Goal: Complete application form

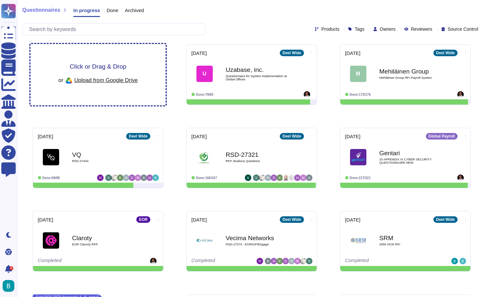
click at [134, 60] on div "Click or Drag & Drop or Upload from Google Drive" at bounding box center [97, 74] width 135 height 61
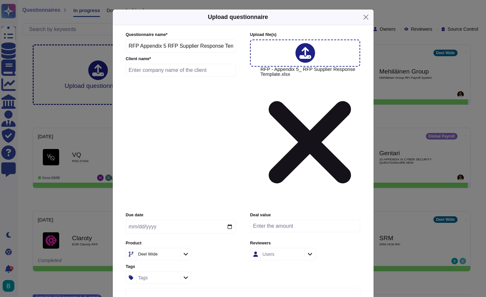
click at [202, 77] on input "text" at bounding box center [181, 70] width 111 height 13
type input "cloud Group"
click at [180, 220] on input "date" at bounding box center [181, 227] width 110 height 14
type input "[DATE]"
click at [203, 212] on div "Due date [DATE] Deal value Product [PERSON_NAME] Wide Reviewers Users Tags Tags" at bounding box center [243, 248] width 235 height 72
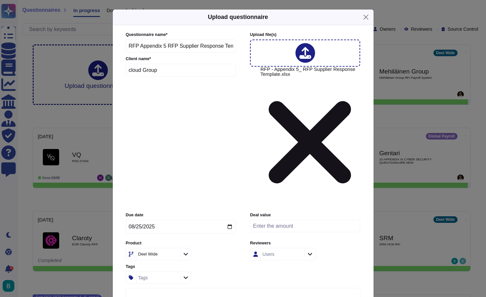
click at [189, 251] on div at bounding box center [185, 254] width 10 height 7
click at [171, 198] on div "Global Payroll" at bounding box center [169, 201] width 68 height 6
click at [222, 248] on div "Global Payroll" at bounding box center [181, 254] width 110 height 12
click at [292, 248] on div "Users" at bounding box center [282, 254] width 42 height 12
type input "brien"
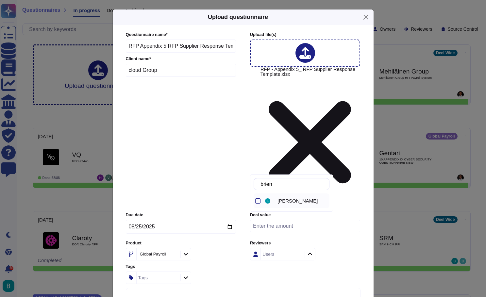
click at [297, 197] on div "[PERSON_NAME]" at bounding box center [297, 201] width 66 height 15
click at [350, 212] on div "Due date [DATE] Deal value Product Global Payroll Reviewers [PERSON_NAME] Tags …" at bounding box center [243, 248] width 235 height 72
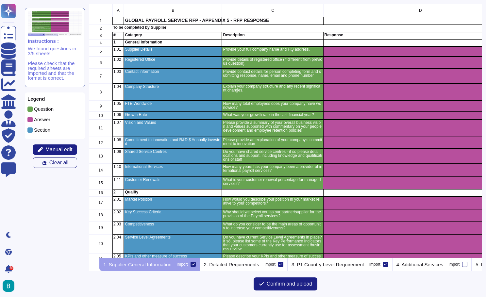
click at [160, 40] on p "General Information" at bounding box center [173, 42] width 96 height 4
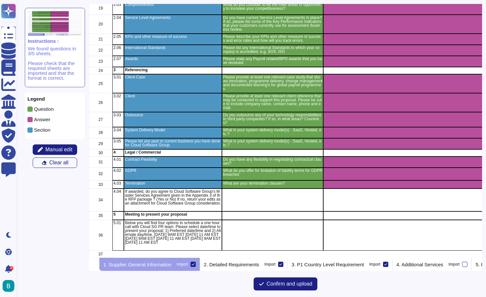
scroll to position [220, 0]
click at [68, 152] on span "Manual edit" at bounding box center [58, 149] width 27 height 5
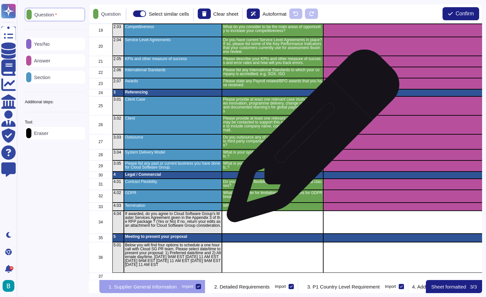
scroll to position [217, 0]
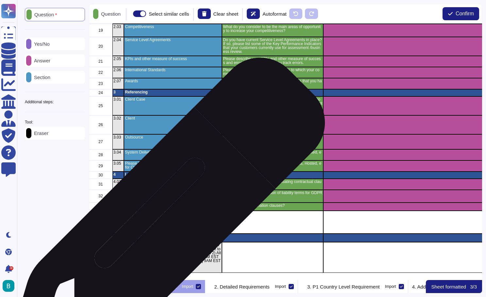
click at [162, 222] on p "If awarded, do you agree to Cloud Software Group's Master Services Agreement gi…" at bounding box center [173, 220] width 96 height 16
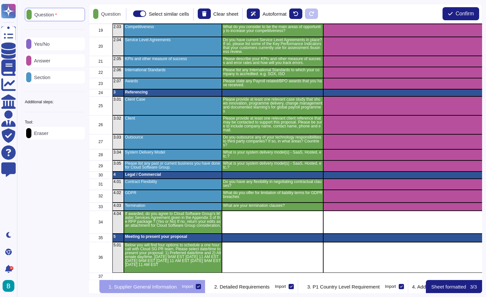
click at [54, 64] on div "Answer" at bounding box center [55, 60] width 60 height 13
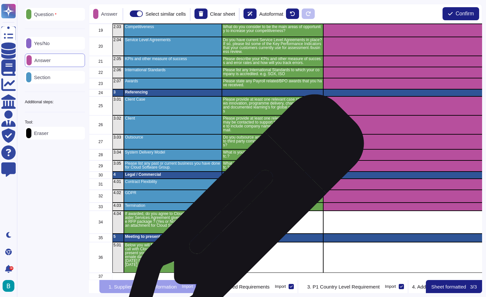
click at [240, 219] on div "grid" at bounding box center [272, 222] width 101 height 23
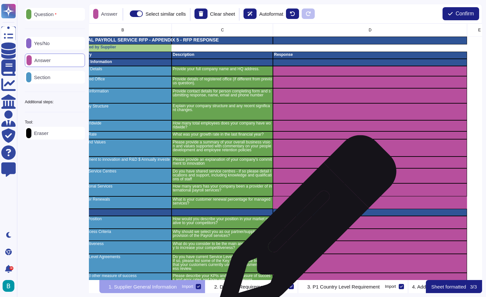
scroll to position [0, 54]
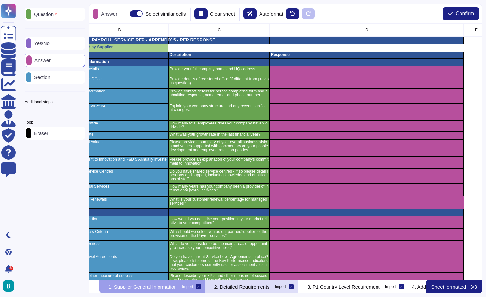
click at [265, 289] on p "2. Detailed Requirements" at bounding box center [241, 286] width 55 height 5
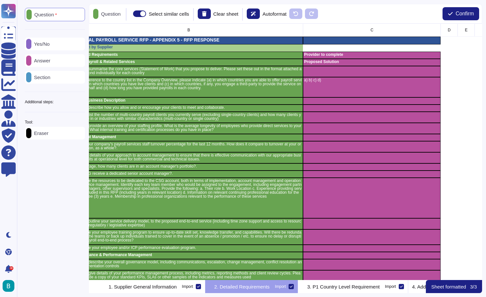
scroll to position [0, 0]
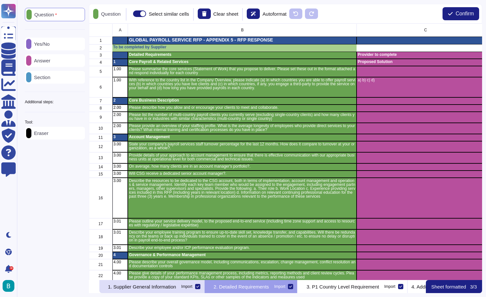
click at [176, 287] on p "1. Supplier General Information" at bounding box center [142, 286] width 68 height 5
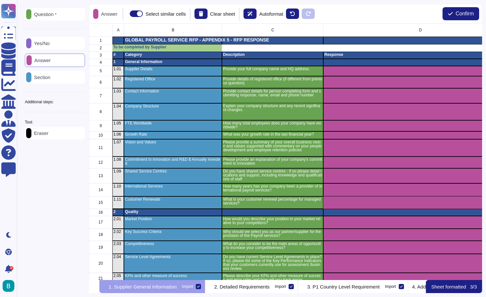
click at [48, 135] on p "Eraser" at bounding box center [39, 133] width 17 height 5
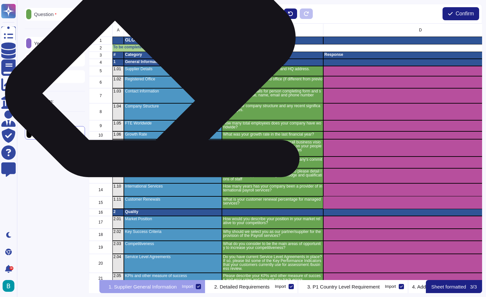
click at [148, 50] on div "grid" at bounding box center [173, 47] width 98 height 7
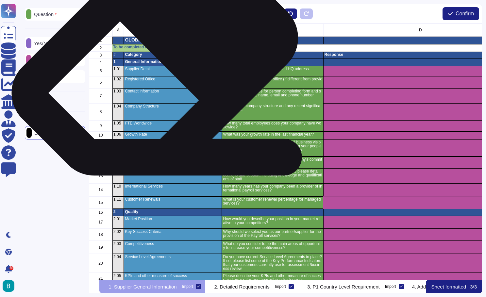
click at [152, 50] on div "grid" at bounding box center [173, 47] width 98 height 7
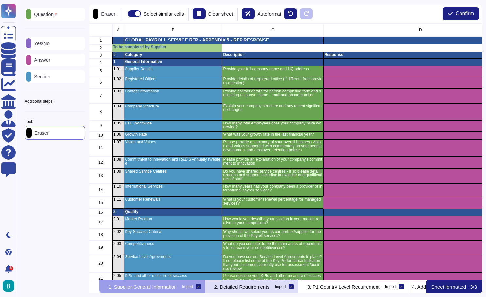
click at [260, 287] on p "2. Detailed Requirements" at bounding box center [241, 286] width 55 height 5
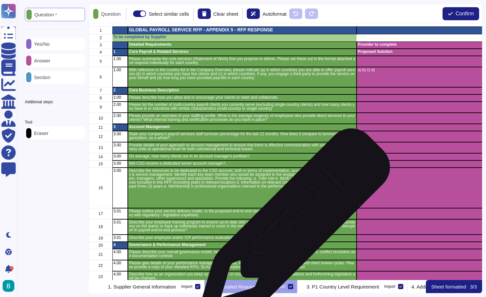
scroll to position [11, 0]
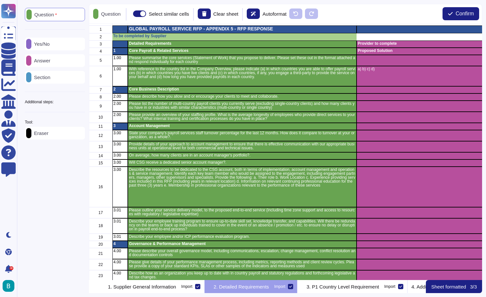
click at [53, 81] on div "Section" at bounding box center [55, 77] width 60 height 13
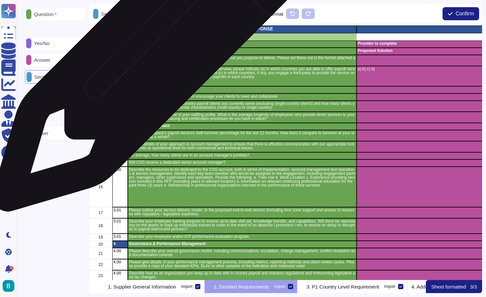
click at [154, 51] on p "Core Payroll & Related Services" at bounding box center [242, 51] width 227 height 4
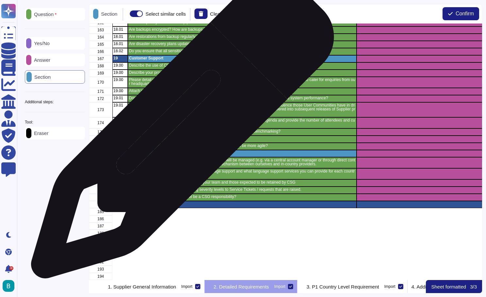
scroll to position [1688, 0]
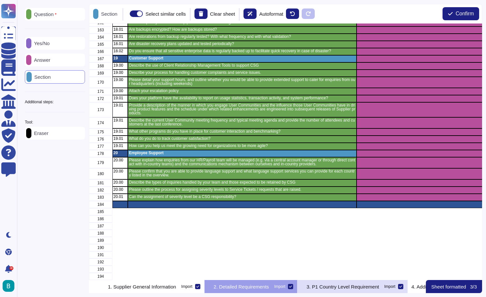
click at [342, 285] on p "3. P1 Country Level Requirement" at bounding box center [343, 286] width 73 height 5
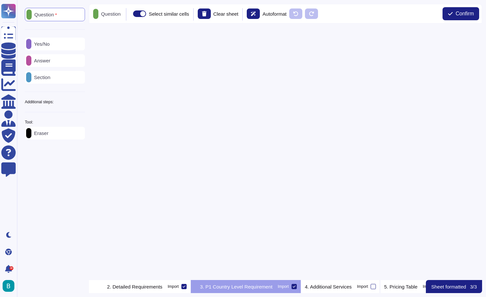
scroll to position [0, 0]
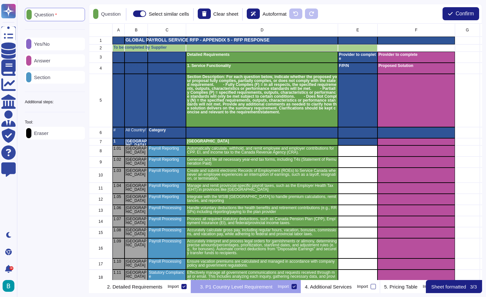
click at [50, 78] on p "Section" at bounding box center [40, 77] width 19 height 5
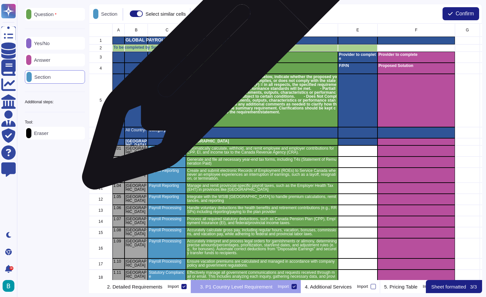
click at [214, 58] on div "Detailed Requirements" at bounding box center [262, 57] width 152 height 11
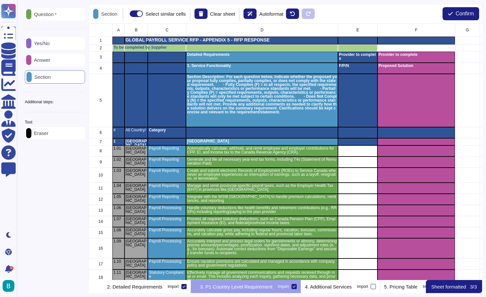
click at [48, 135] on p "Eraser" at bounding box center [39, 133] width 17 height 5
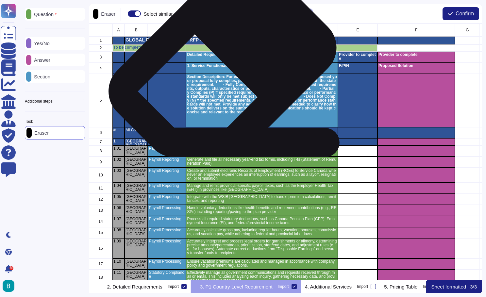
click at [220, 58] on div "Detailed Requirements" at bounding box center [262, 57] width 152 height 11
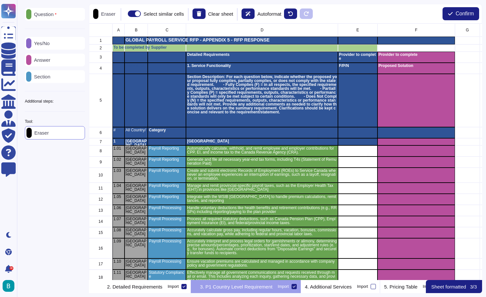
click at [98, 156] on icon at bounding box center [168, 195] width 141 height 78
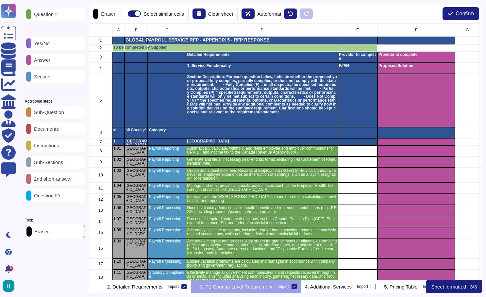
click at [59, 147] on p "Instructions" at bounding box center [45, 145] width 28 height 5
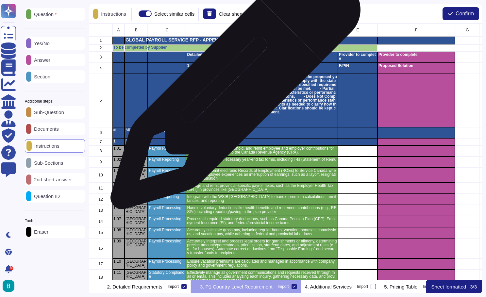
click at [240, 89] on p "Section Description: For each question below, indicate whether the proposed you…" at bounding box center [262, 94] width 150 height 39
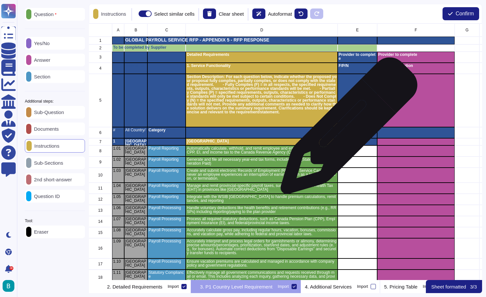
scroll to position [0, 0]
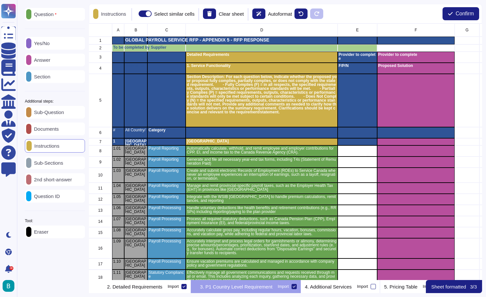
click at [50, 61] on p "Answer" at bounding box center [40, 60] width 19 height 5
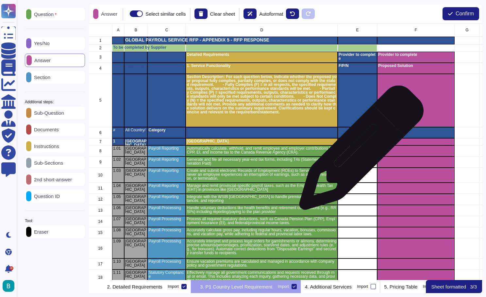
click at [359, 151] on div "grid" at bounding box center [358, 151] width 40 height 11
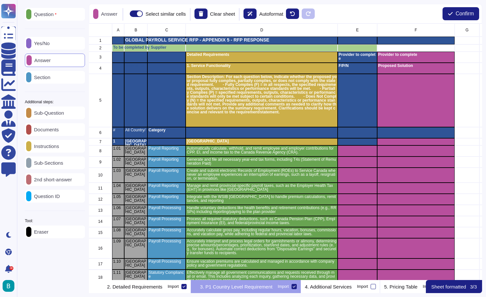
click at [50, 78] on p "Section" at bounding box center [40, 77] width 19 height 5
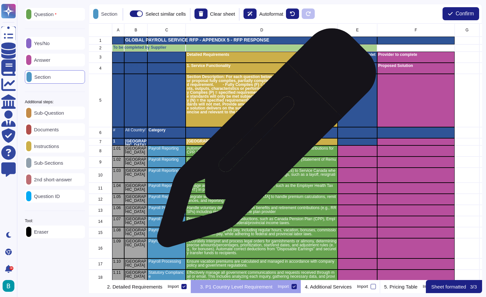
click at [264, 141] on p "[GEOGRAPHIC_DATA]" at bounding box center [262, 141] width 150 height 4
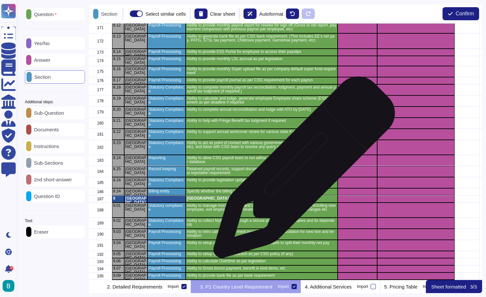
scroll to position [1923, 0]
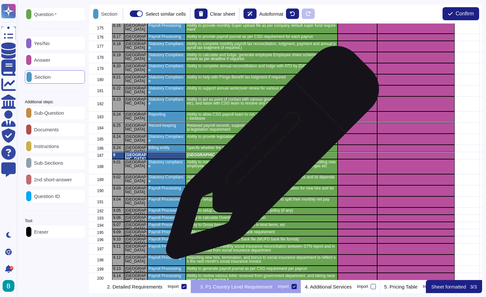
click at [270, 156] on p "[GEOGRAPHIC_DATA]" at bounding box center [262, 155] width 150 height 4
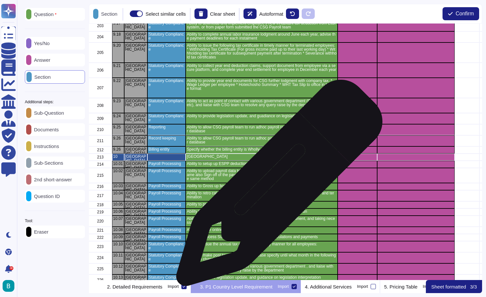
scroll to position [2225, 0]
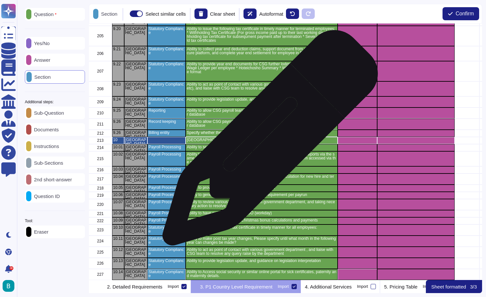
click at [268, 141] on p "[GEOGRAPHIC_DATA]" at bounding box center [262, 140] width 150 height 4
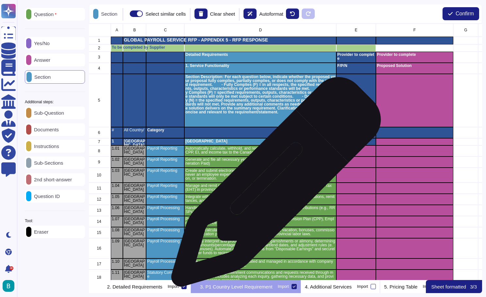
scroll to position [0, 2]
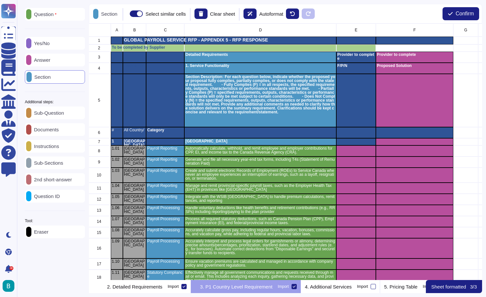
click at [48, 232] on p "Eraser" at bounding box center [39, 232] width 17 height 5
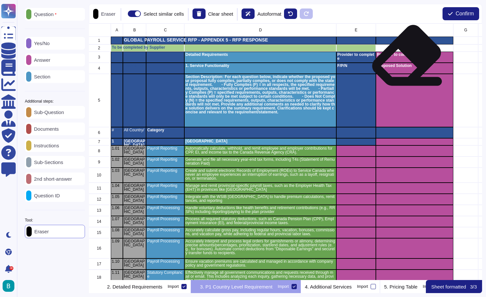
click at [404, 58] on div "Provider to complete" at bounding box center [414, 57] width 77 height 11
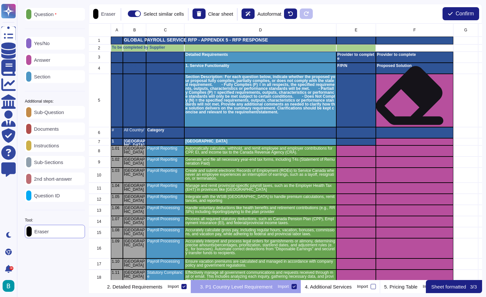
click at [407, 98] on div "grid" at bounding box center [414, 100] width 77 height 53
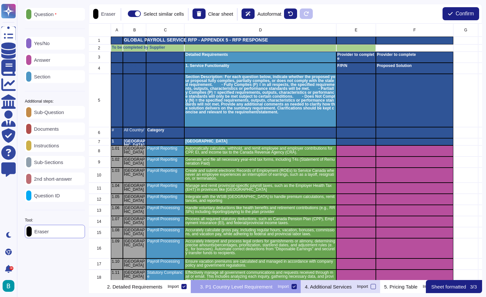
click at [364, 290] on div "4. Additional Services Import" at bounding box center [340, 286] width 79 height 13
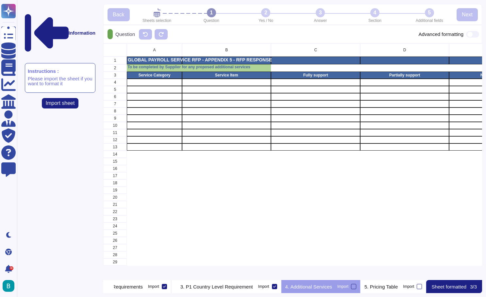
scroll to position [0, 0]
click at [393, 285] on p "5. Pricing Table" at bounding box center [381, 286] width 33 height 5
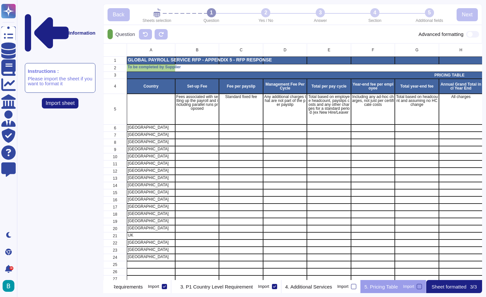
scroll to position [0, 168]
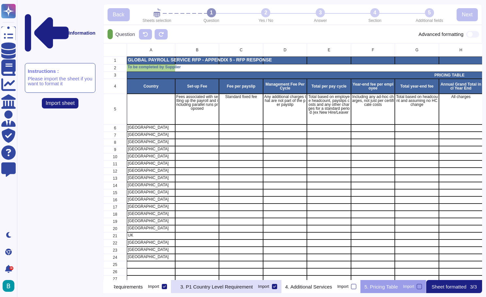
click at [194, 286] on p "3. P1 Country Level Requirement" at bounding box center [216, 286] width 73 height 5
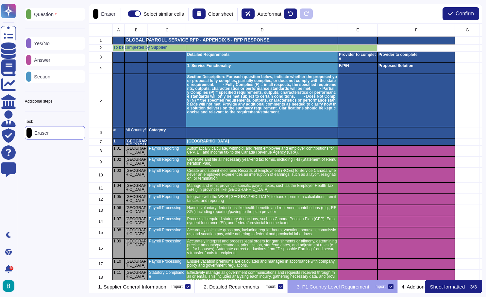
scroll to position [257, 393]
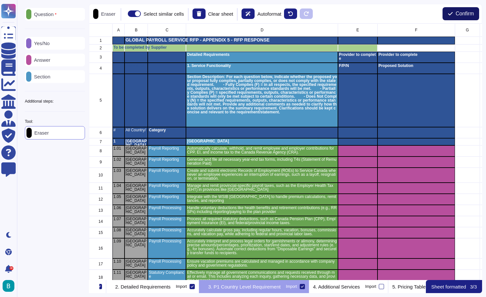
click at [458, 16] on span "Confirm" at bounding box center [465, 13] width 18 height 5
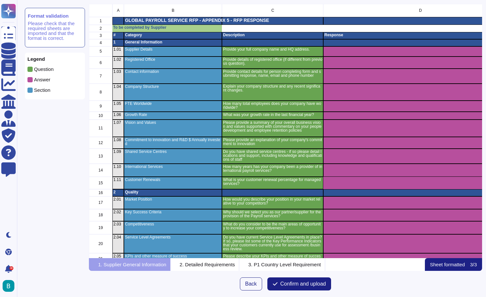
scroll to position [254, 393]
click at [323, 283] on span "Confirm and upload" at bounding box center [304, 284] width 46 height 5
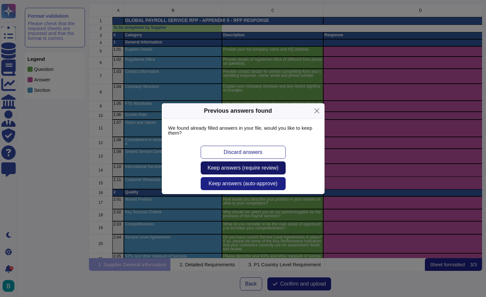
click at [273, 167] on span "Keep answers (require review)" at bounding box center [243, 167] width 71 height 5
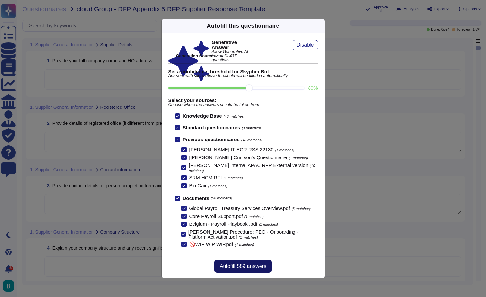
click at [247, 267] on span "Autofill 589 answers" at bounding box center [243, 266] width 47 height 5
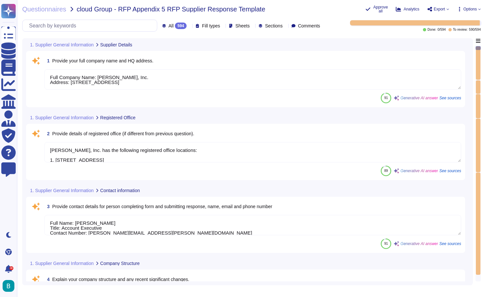
type textarea "Full Company Name: [PERSON_NAME], Inc. Address: [STREET_ADDRESS]"
type textarea "[PERSON_NAME], Inc. has the following registered office locations: 1. [STREET_A…"
type textarea "Full Name: [PERSON_NAME] Title: Account Executive Contact Number: [PERSON_NAME]…"
type textarea "[PERSON_NAME] operates as a privately held company, officially known as [PERSON…"
type textarea "[PERSON_NAME] has over 6000 employees worldwide."
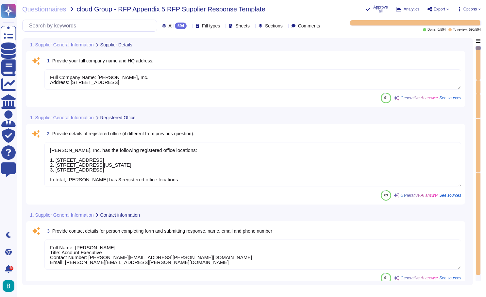
click at [278, 82] on textarea "Full Company Name: [PERSON_NAME], Inc. Address: [STREET_ADDRESS]" at bounding box center [252, 79] width 417 height 20
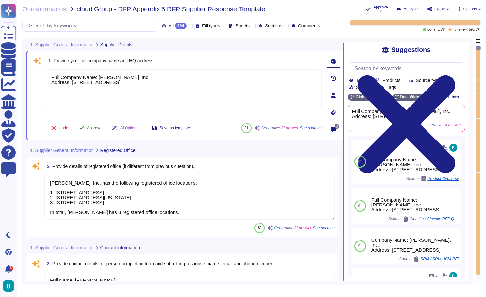
click at [98, 128] on span "Approve" at bounding box center [94, 128] width 15 height 4
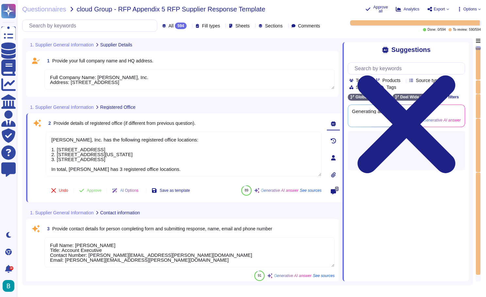
type textarea "[PERSON_NAME] has over 6000 employees worldwide."
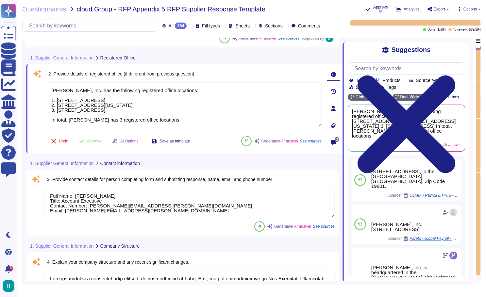
scroll to position [70, 0]
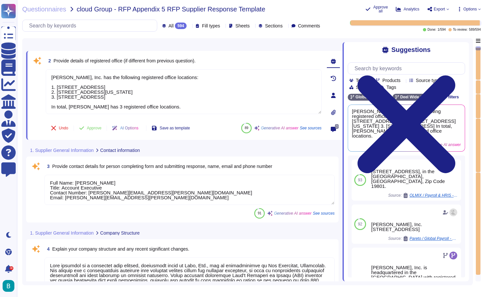
type textarea "As a privately held company, we do not share specific financial details externa…"
click at [94, 128] on span "Approve" at bounding box center [94, 128] width 15 height 4
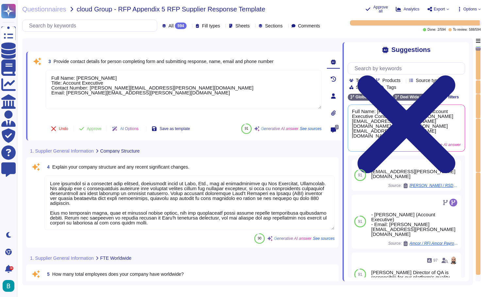
type textarea "As a privately held company, we do not share specific financial details externa…"
type textarea "[PERSON_NAME] overall business vision is to become the simplest way to manage H…"
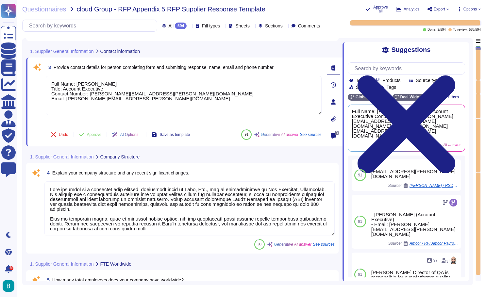
type textarea "[PERSON_NAME], Inc. has the following registered office locations: 1. [STREET_A…"
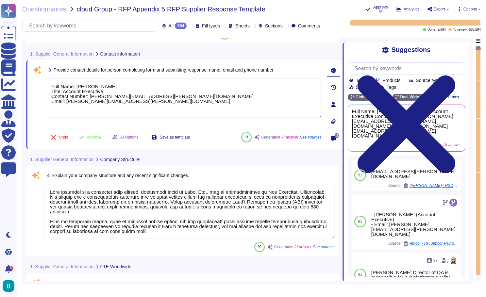
drag, startPoint x: 136, startPoint y: 102, endPoint x: 45, endPoint y: 85, distance: 92.1
click at [46, 85] on textarea "Full Name: [PERSON_NAME] Title: Account Executive Contact Number: [PERSON_NAME]…" at bounding box center [184, 97] width 276 height 39
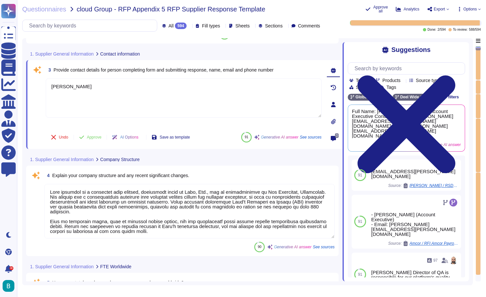
paste textarea "[PERSON_NAME][EMAIL_ADDRESS][PERSON_NAME][PERSON_NAME][DOMAIN_NAME]"
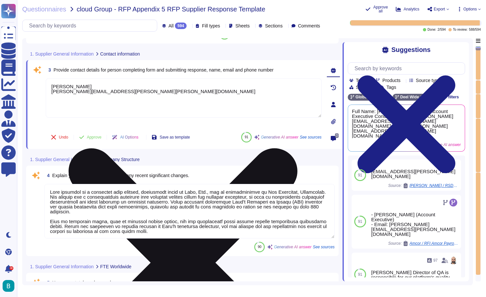
click at [91, 88] on textarea "[PERSON_NAME] [PERSON_NAME][EMAIL_ADDRESS][PERSON_NAME][PERSON_NAME][DOMAIN_NAM…" at bounding box center [184, 97] width 276 height 39
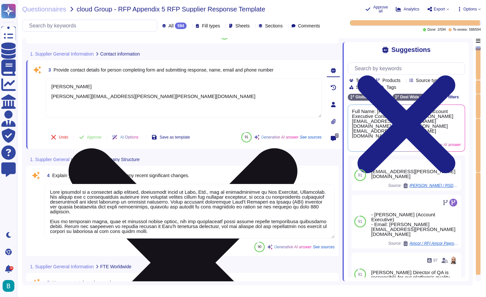
paste textarea "Account Executive, ENT"
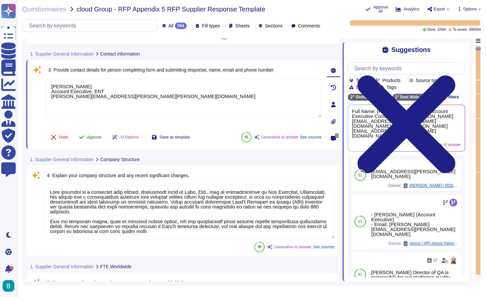
click at [96, 133] on button "Approve" at bounding box center [90, 137] width 33 height 13
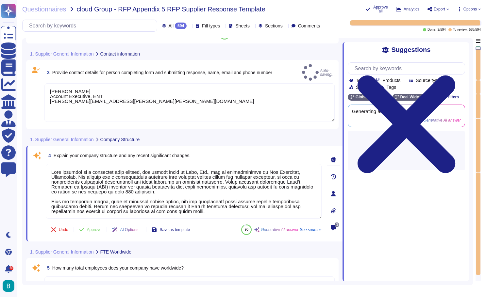
scroll to position [20, 0]
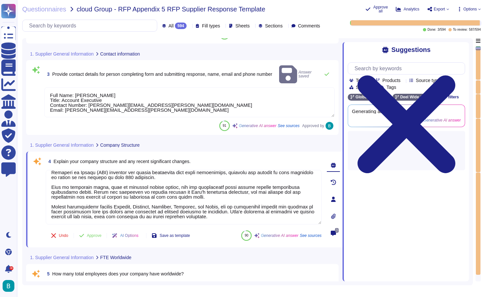
type textarea "[PERSON_NAME] Account Executive, ENT [PERSON_NAME][EMAIL_ADDRESS][PERSON_NAME][…"
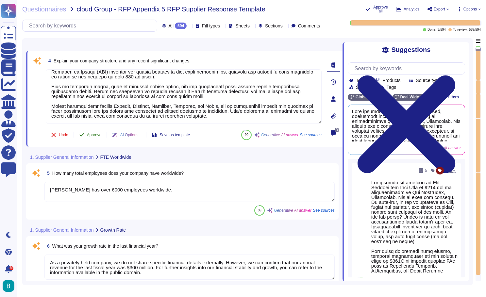
click at [96, 134] on span "Approve" at bounding box center [94, 135] width 15 height 4
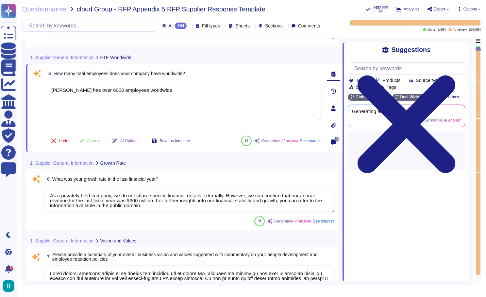
type textarea "[PERSON_NAME] is deeply committed to innovation as a core aspect of our corpora…"
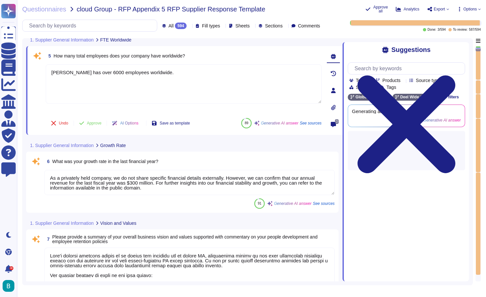
scroll to position [334, 0]
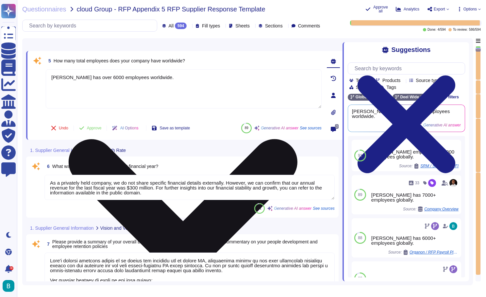
click at [318, 72] on icon at bounding box center [183, 254] width 275 height 366
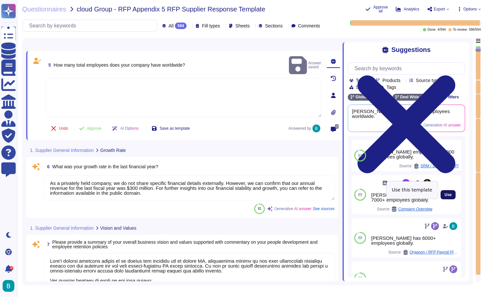
click at [446, 193] on span "Use" at bounding box center [448, 195] width 7 height 4
type textarea "[PERSON_NAME] has 7000+ employees globally."
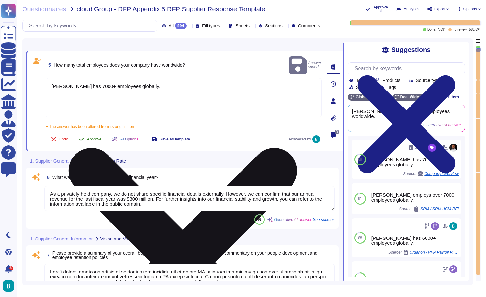
click at [94, 133] on button "Approve" at bounding box center [90, 139] width 33 height 13
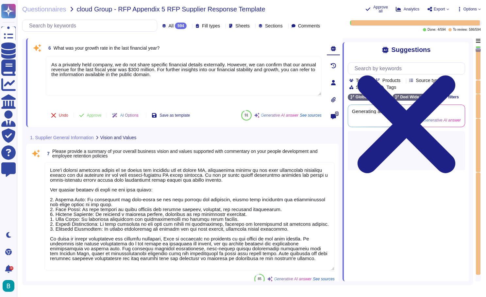
scroll to position [419, 0]
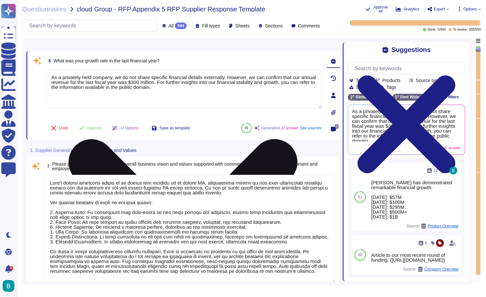
click at [317, 73] on icon at bounding box center [183, 254] width 275 height 366
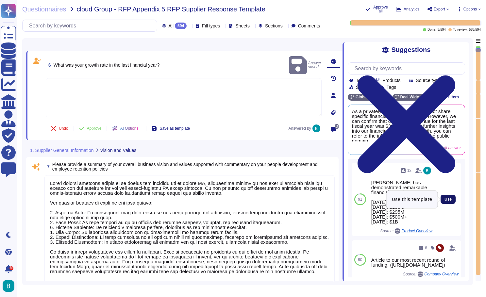
click at [447, 198] on span "Use" at bounding box center [448, 199] width 7 height 4
type textarea "[PERSON_NAME] has demonstrated remarkable financial growth: [DATE]: $57M [DATE]…"
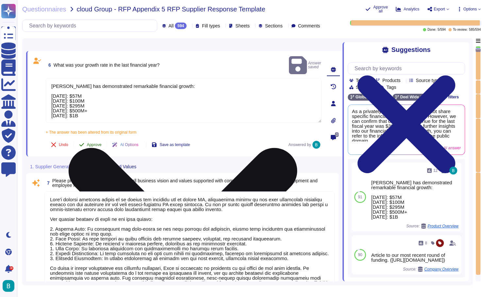
click at [100, 143] on span "Approve" at bounding box center [94, 145] width 15 height 4
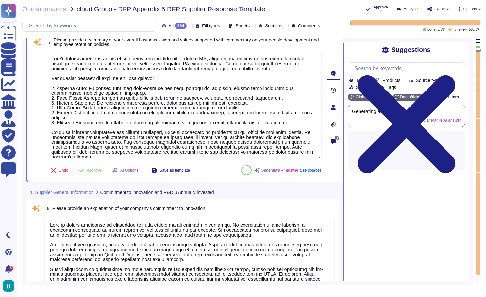
scroll to position [510, 0]
type textarea "[PERSON_NAME] does not require specific service centers as we are a fully remot…"
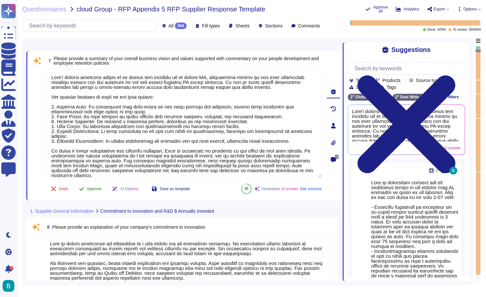
click at [98, 190] on span "Approve" at bounding box center [94, 189] width 15 height 4
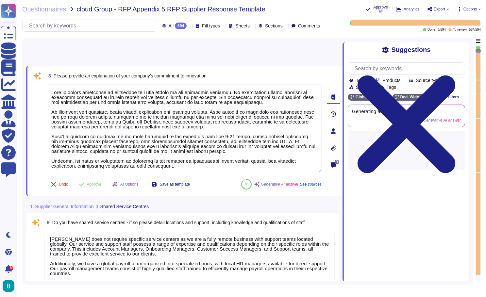
type textarea "[PERSON_NAME] has been a provider of international payroll services for 5 years…"
type textarea "50% of our customers return [DATE], which is far above the industry average of …"
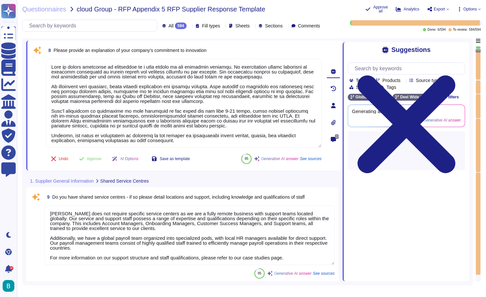
scroll to position [657, 0]
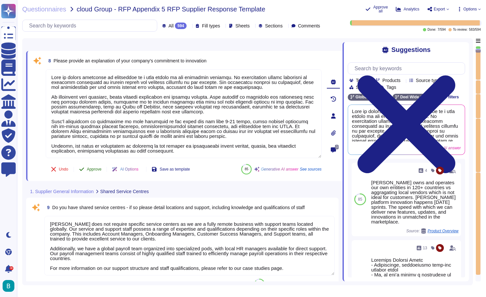
click at [97, 168] on span "Approve" at bounding box center [94, 169] width 15 height 4
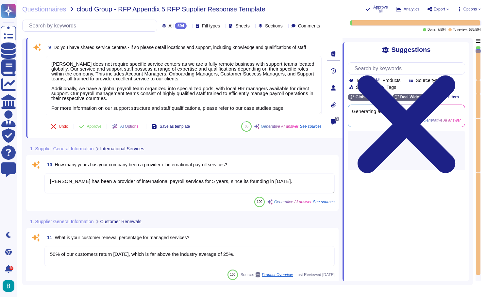
scroll to position [784, 0]
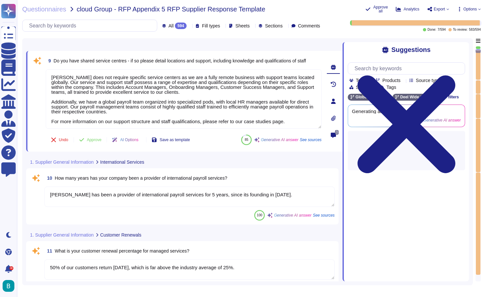
type textarea "[PERSON_NAME] holds a market-leading position in global payroll services, recog…"
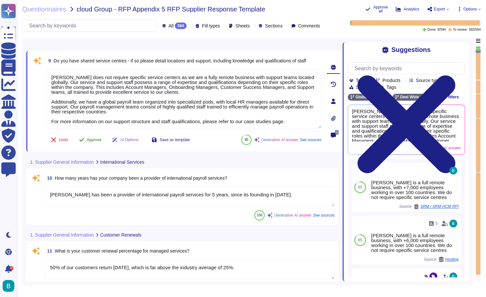
click at [98, 139] on span "Approve" at bounding box center [94, 140] width 15 height 4
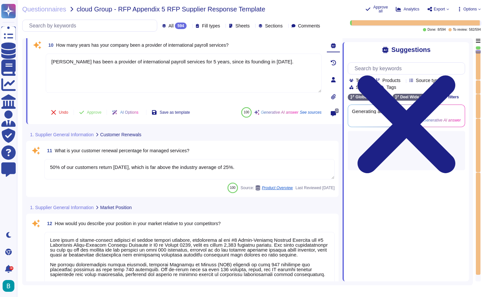
type textarea "You should select us as your partner for payroll services because we offer a le…"
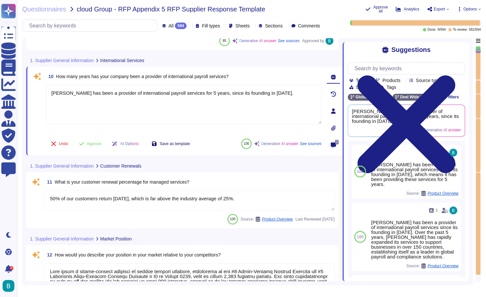
type textarea "[PERSON_NAME] does not require specific service centers as we are a fully remot…"
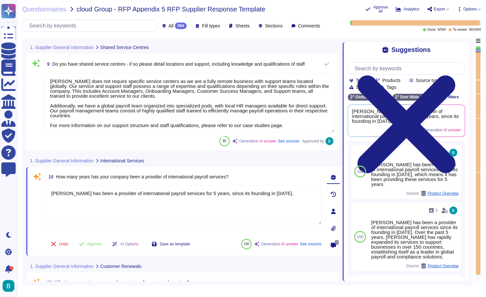
type textarea "[PERSON_NAME] is deeply committed to innovation as a core aspect of our corpora…"
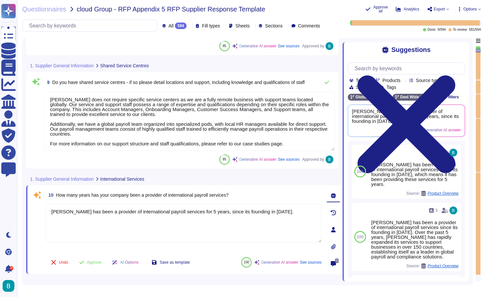
scroll to position [778, 0]
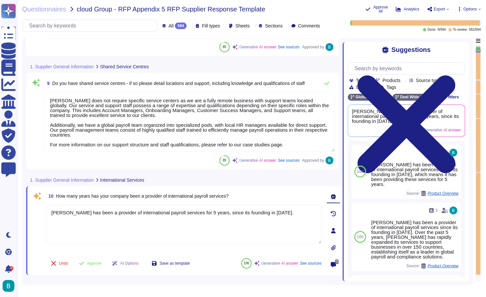
click at [217, 130] on textarea "[PERSON_NAME] does not require specific service centers as we are a fully remot…" at bounding box center [189, 123] width 290 height 60
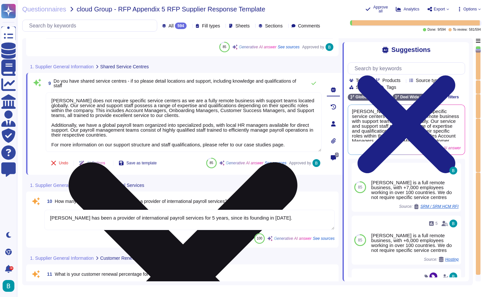
drag, startPoint x: 300, startPoint y: 145, endPoint x: 298, endPoint y: 141, distance: 4.7
click at [298, 141] on textarea "[PERSON_NAME] does not require specific service centers as we are a fully remot…" at bounding box center [184, 123] width 276 height 60
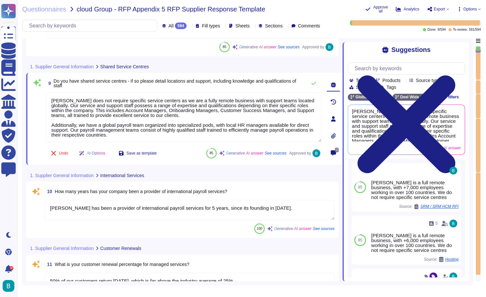
type textarea "[PERSON_NAME] does not require specific service centers as we are a fully remot…"
click at [181, 151] on div "Undo AI Options Save as template 85 Generative AI answer See sources Approved by" at bounding box center [184, 154] width 276 height 16
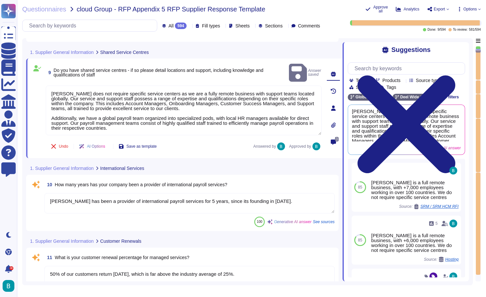
scroll to position [798, 0]
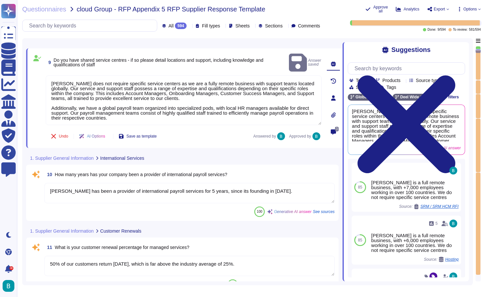
click at [178, 185] on textarea "[PERSON_NAME] has been a provider of international payroll services for 5 years…" at bounding box center [189, 193] width 290 height 20
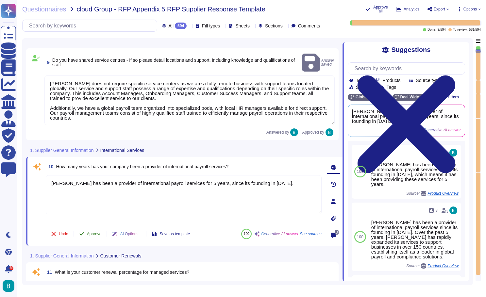
click at [102, 232] on span "Approve" at bounding box center [94, 234] width 15 height 4
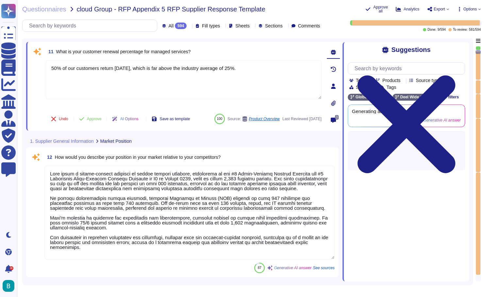
type textarea "You should select us as your partner for payroll services because we offer a le…"
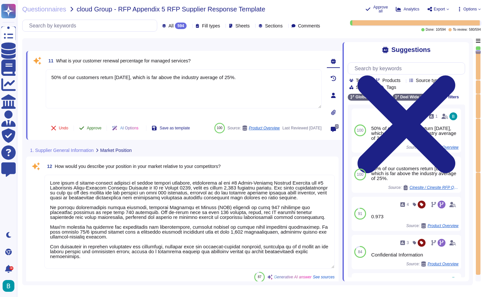
click at [92, 126] on span "Approve" at bounding box center [94, 128] width 15 height 4
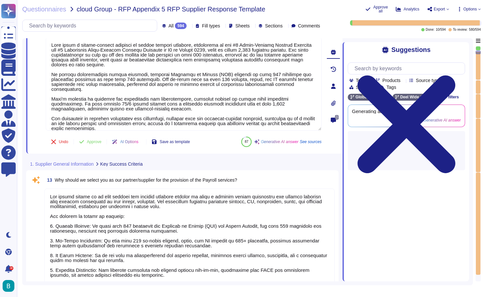
type textarea "The main areas of opportunity to increase our competitiveness include: 1. Expan…"
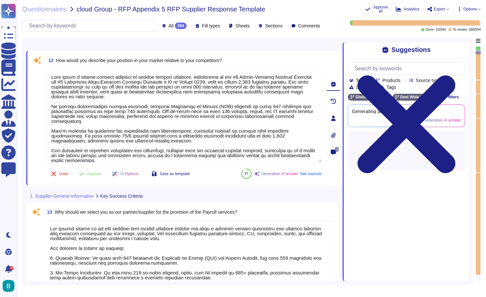
scroll to position [1012, 0]
